Goal: Navigation & Orientation: Find specific page/section

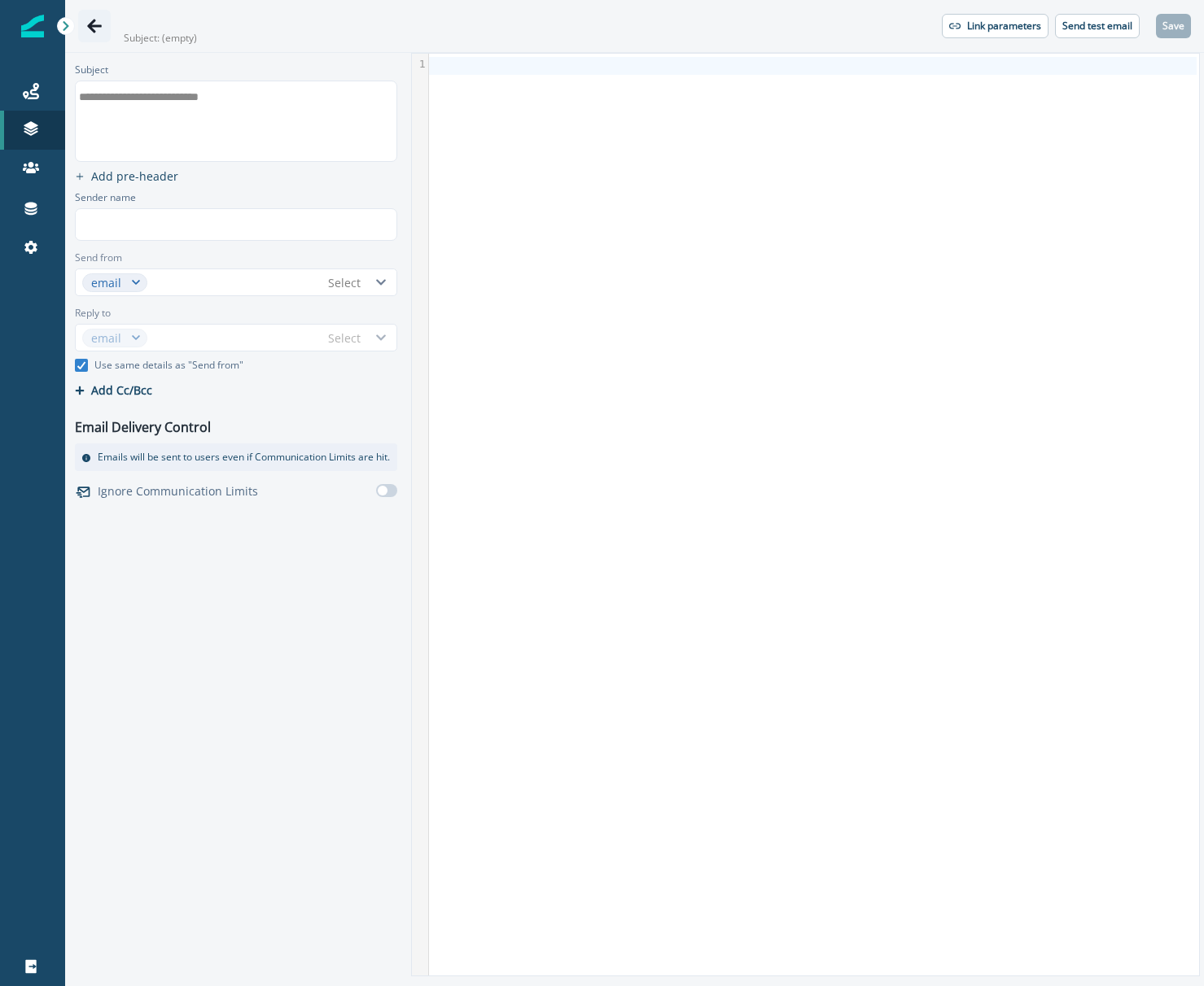
click at [87, 30] on icon "Go back" at bounding box center [94, 25] width 16 height 16
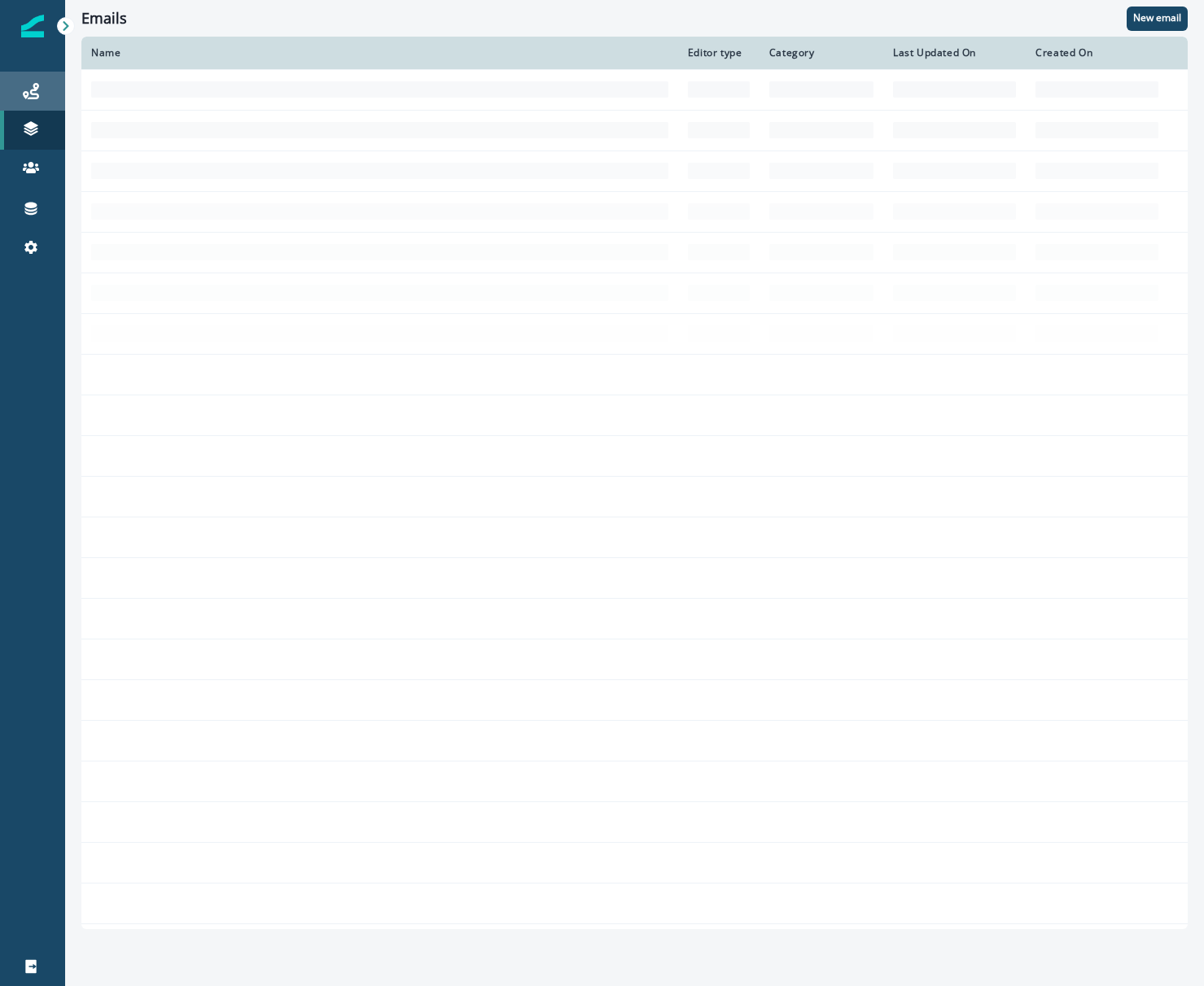
click at [24, 100] on div "Journeys" at bounding box center [33, 90] width 52 height 19
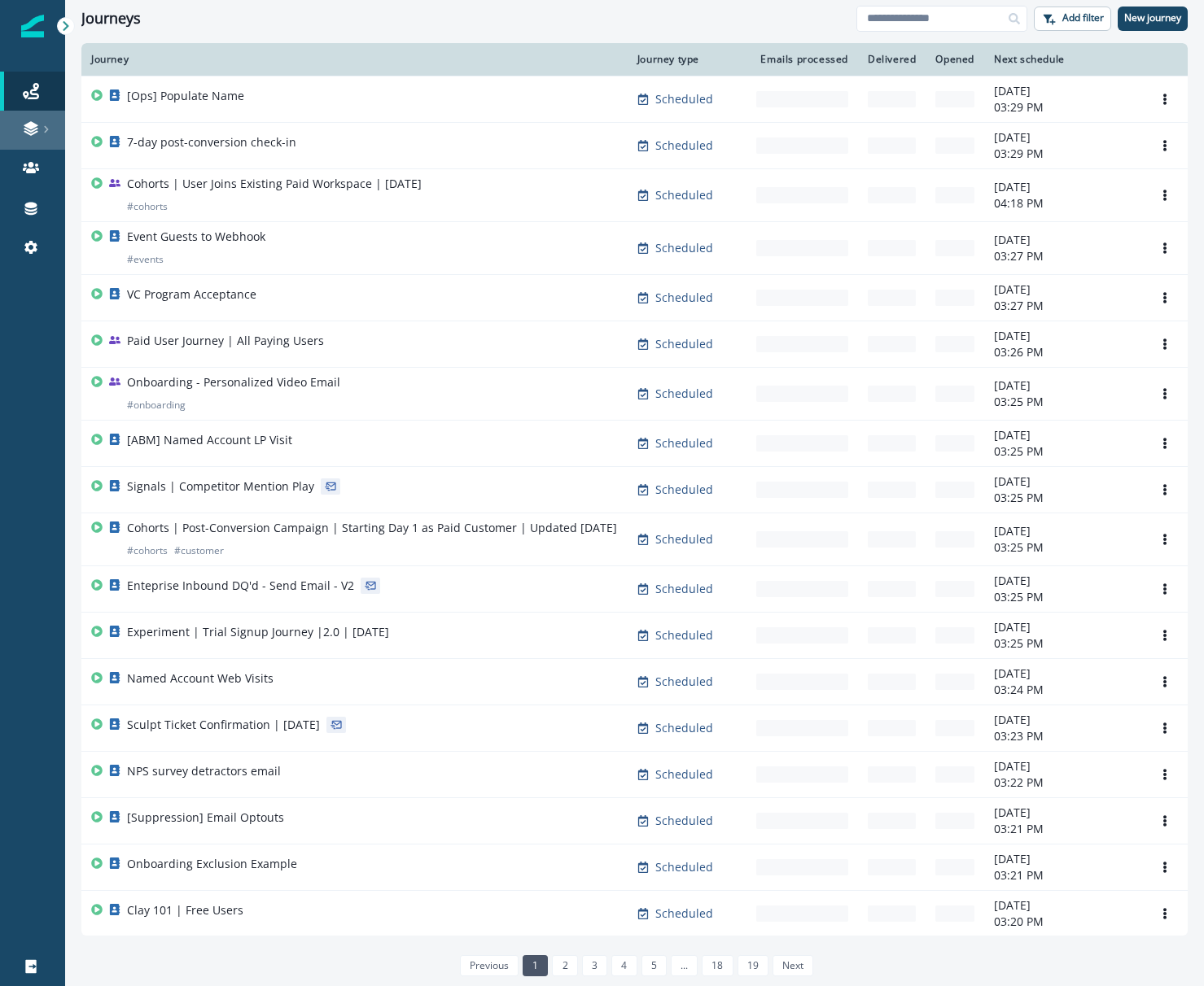
click at [26, 129] on icon at bounding box center [30, 128] width 16 height 16
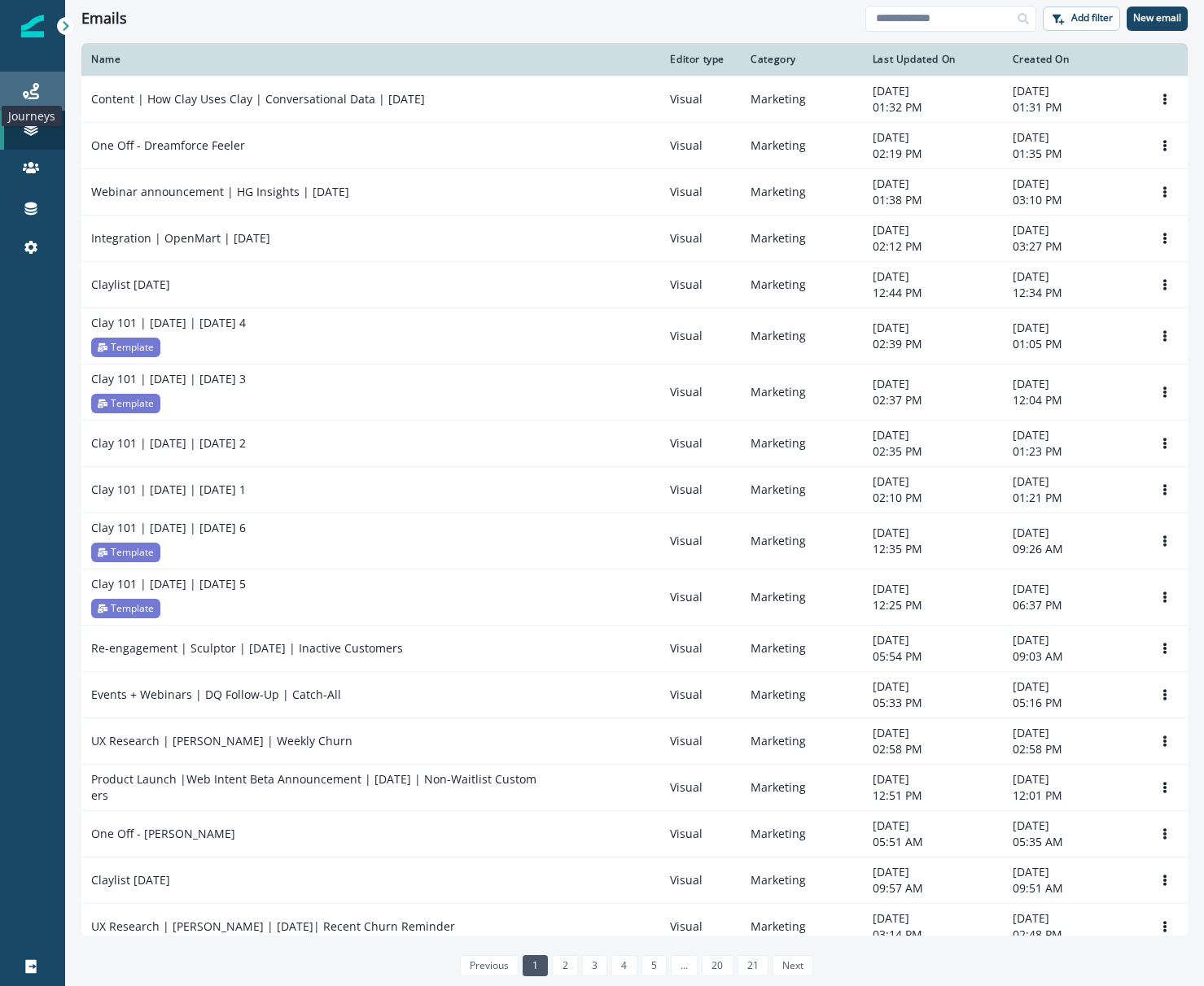
click at [33, 97] on icon at bounding box center [30, 90] width 16 height 16
